Goal: Information Seeking & Learning: Learn about a topic

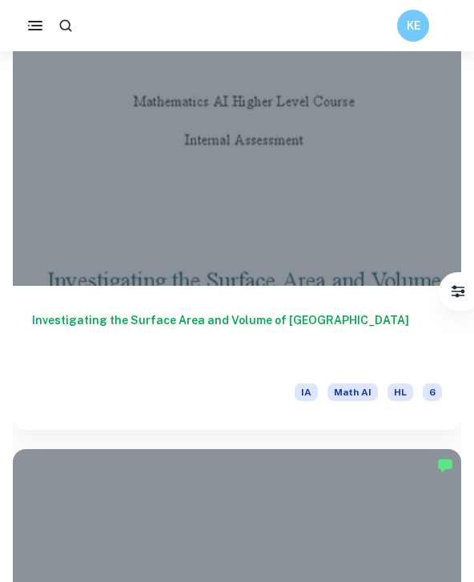
scroll to position [559, 0]
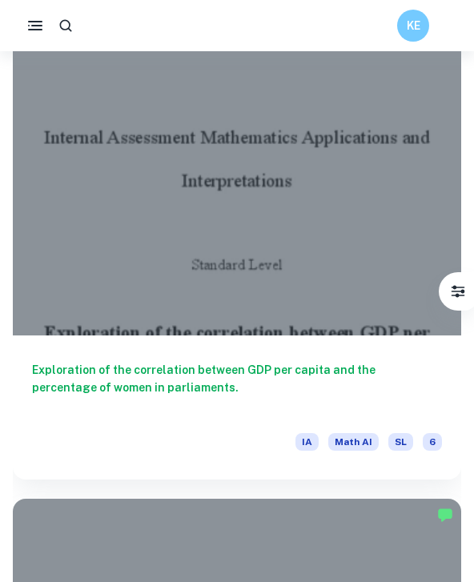
click at [298, 372] on h6 "Exploration of the correlation between GDP per capita and the percentage of wom…" at bounding box center [237, 387] width 410 height 53
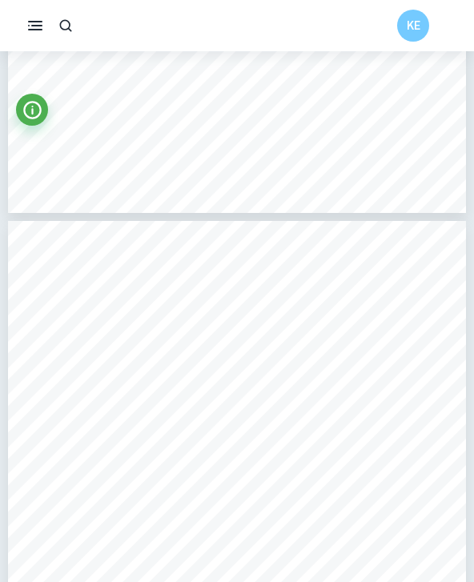
scroll to position [12011, 0]
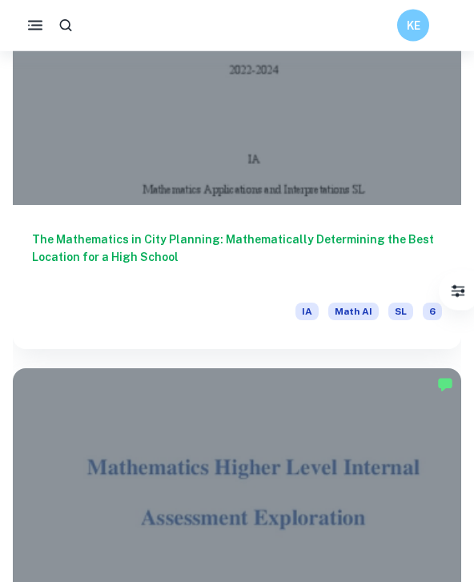
scroll to position [3109, 0]
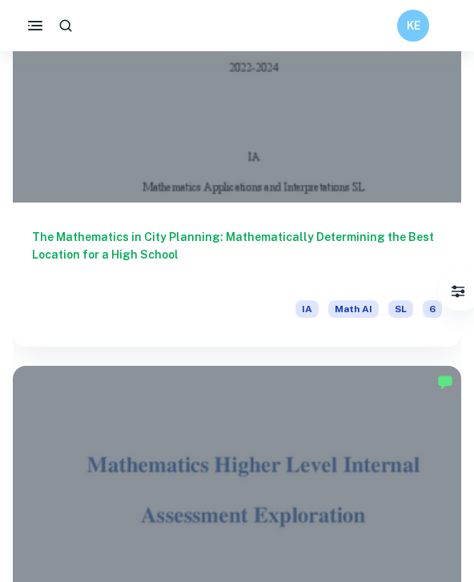
click at [270, 228] on h6 "The Mathematics in City Planning: Mathematically Determining the Best Location …" at bounding box center [237, 254] width 410 height 53
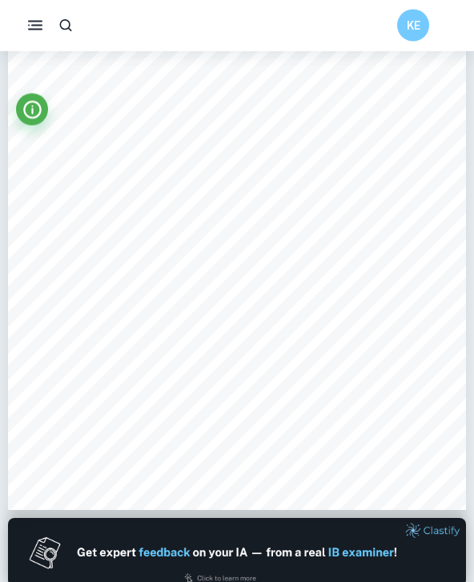
scroll to position [202, 0]
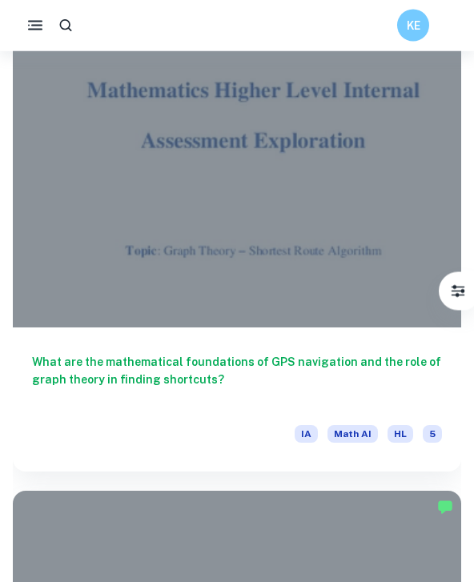
scroll to position [3485, 0]
click at [225, 215] on div at bounding box center [237, 159] width 449 height 336
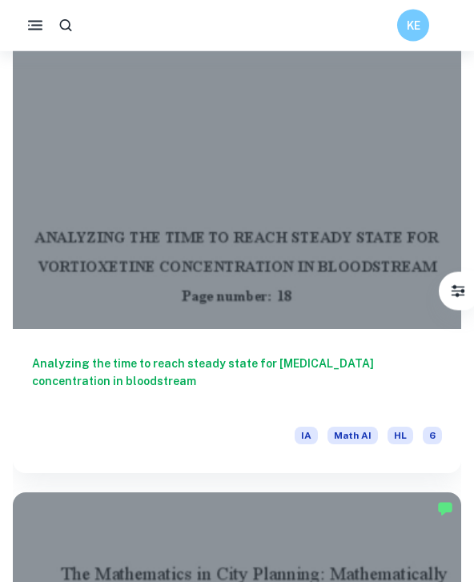
scroll to position [2484, 0]
